Goal: Task Accomplishment & Management: Manage account settings

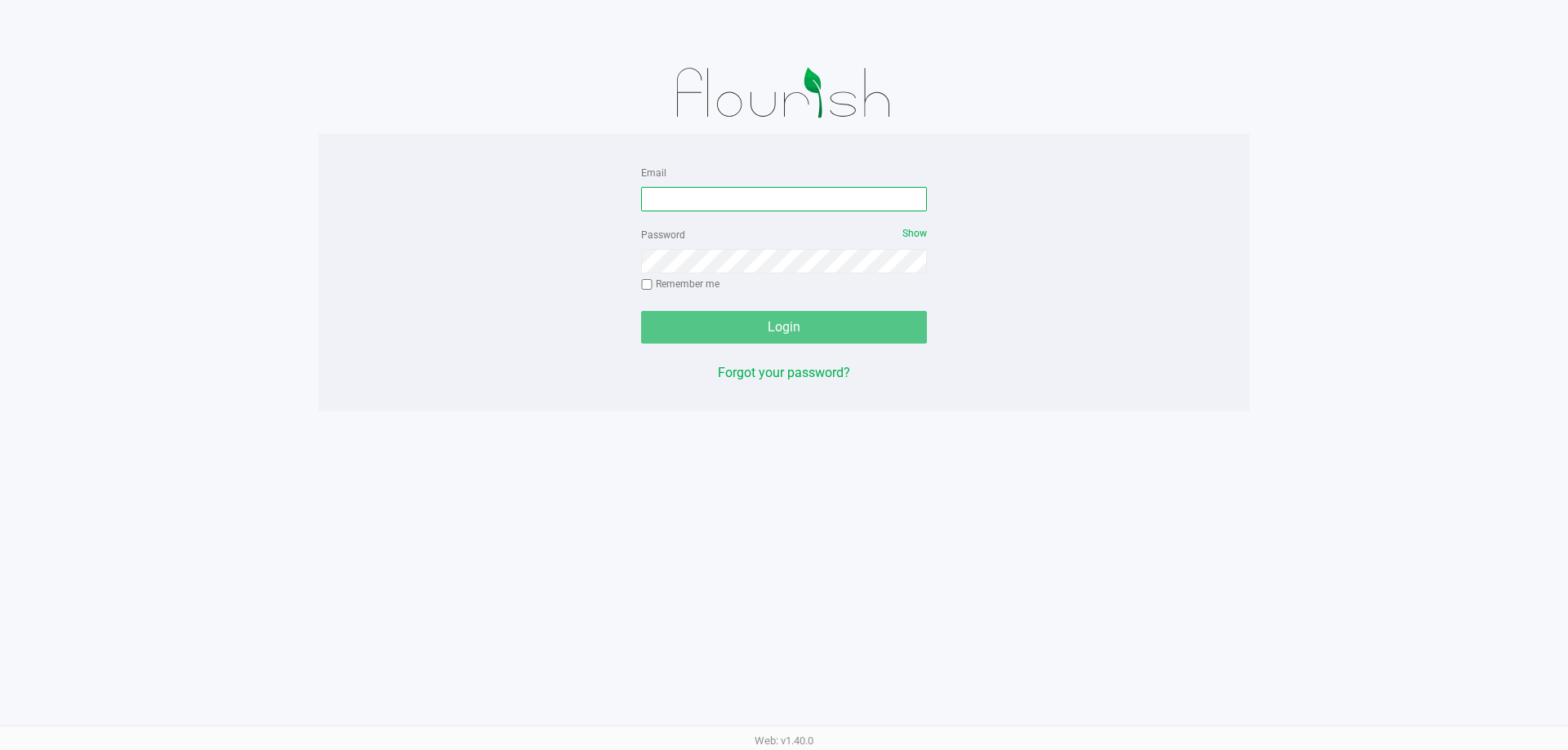
click at [667, 200] on input "Email" at bounding box center [783, 199] width 285 height 25
type input "kalexander@liveparallel.com"
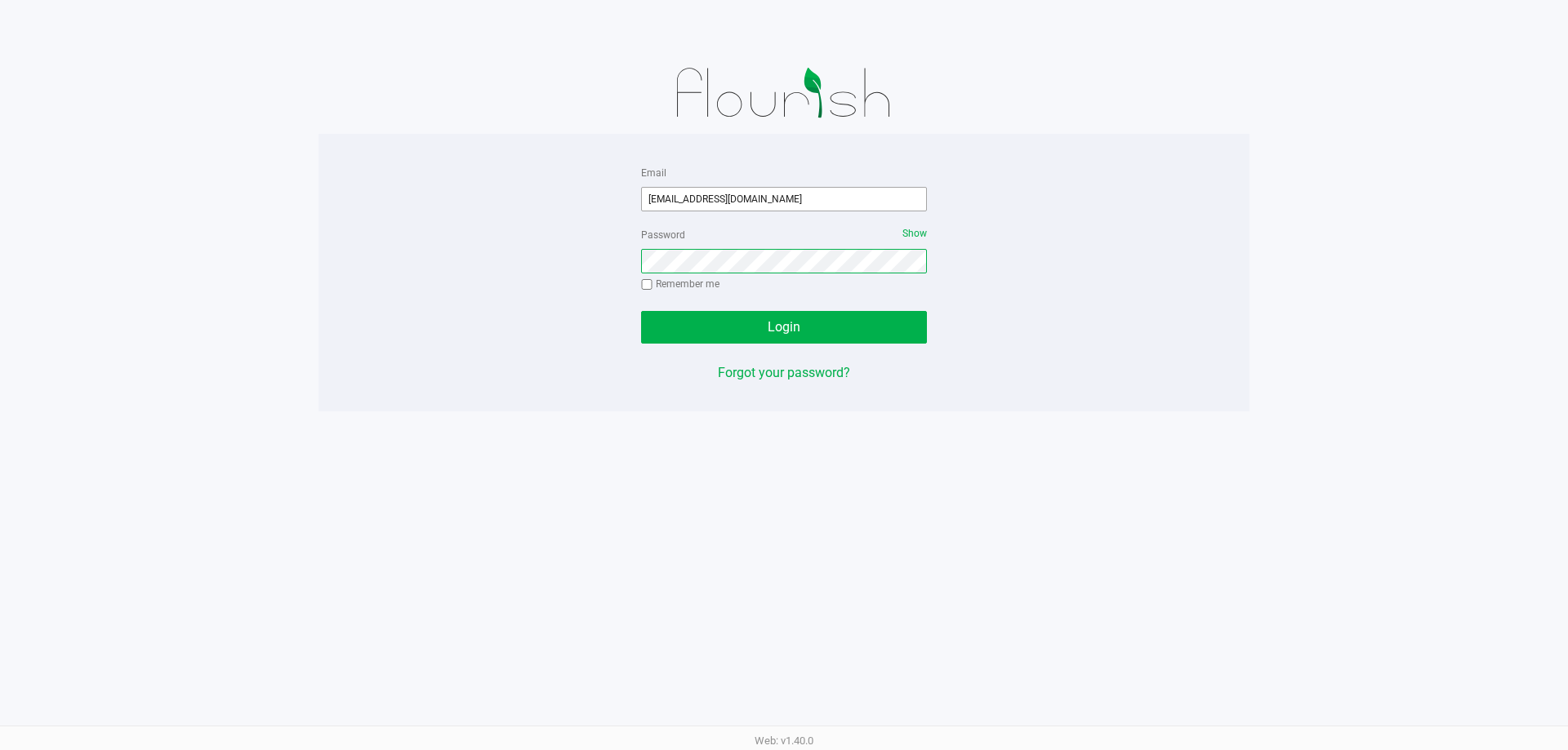
click at [641, 311] on button "Login" at bounding box center [783, 327] width 285 height 33
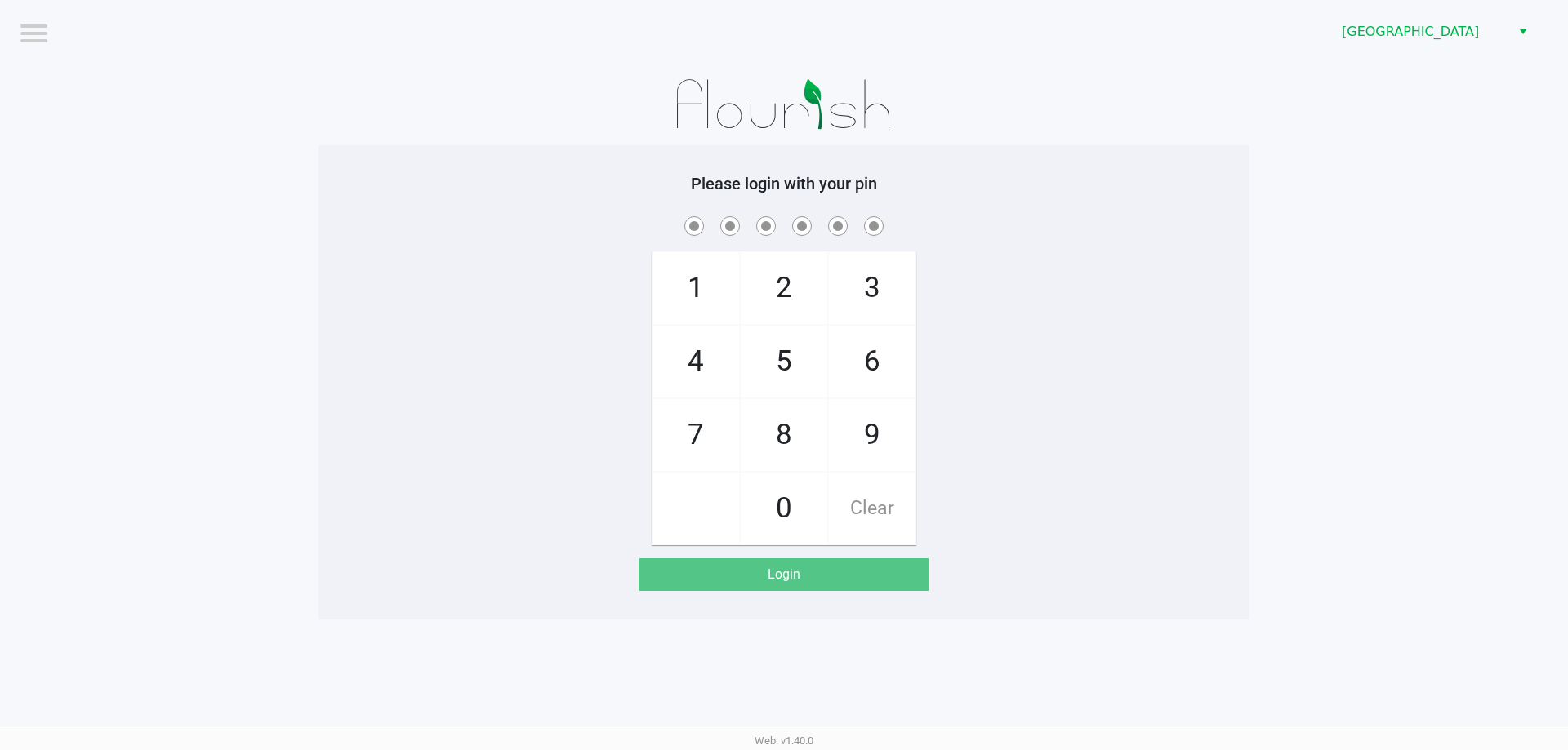
click at [547, 176] on h5 "Please login with your pin" at bounding box center [784, 183] width 906 height 19
